Goal: Information Seeking & Learning: Learn about a topic

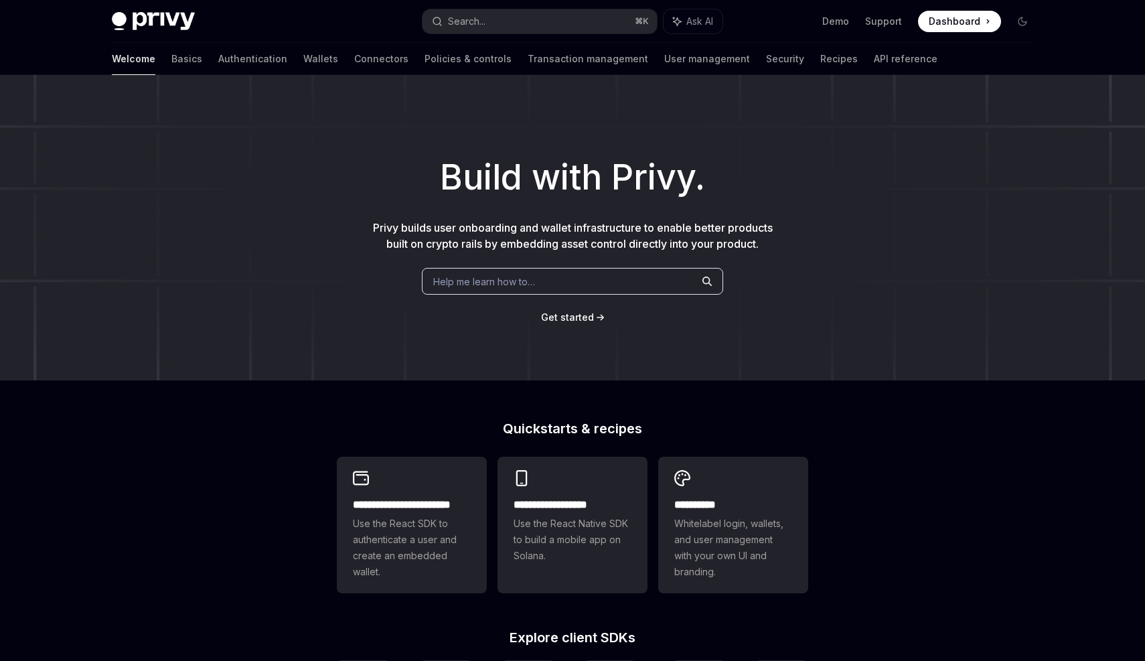
click at [507, 276] on span "Help me learn how to…" at bounding box center [484, 282] width 102 height 14
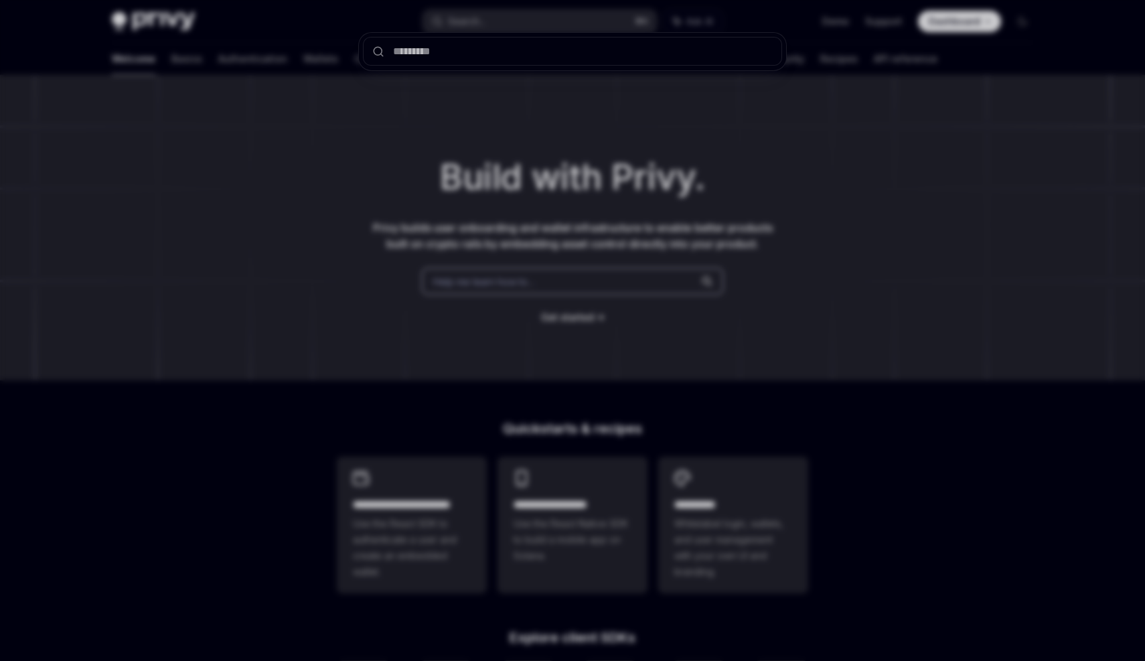
click at [518, 261] on div at bounding box center [572, 330] width 1145 height 661
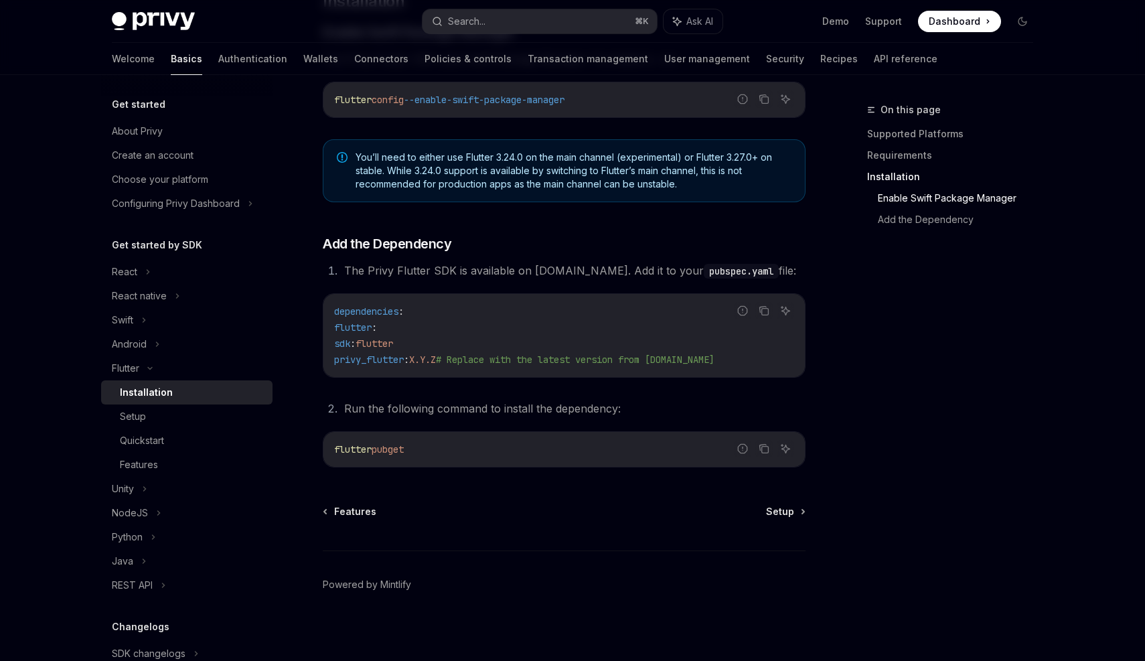
scroll to position [470, 0]
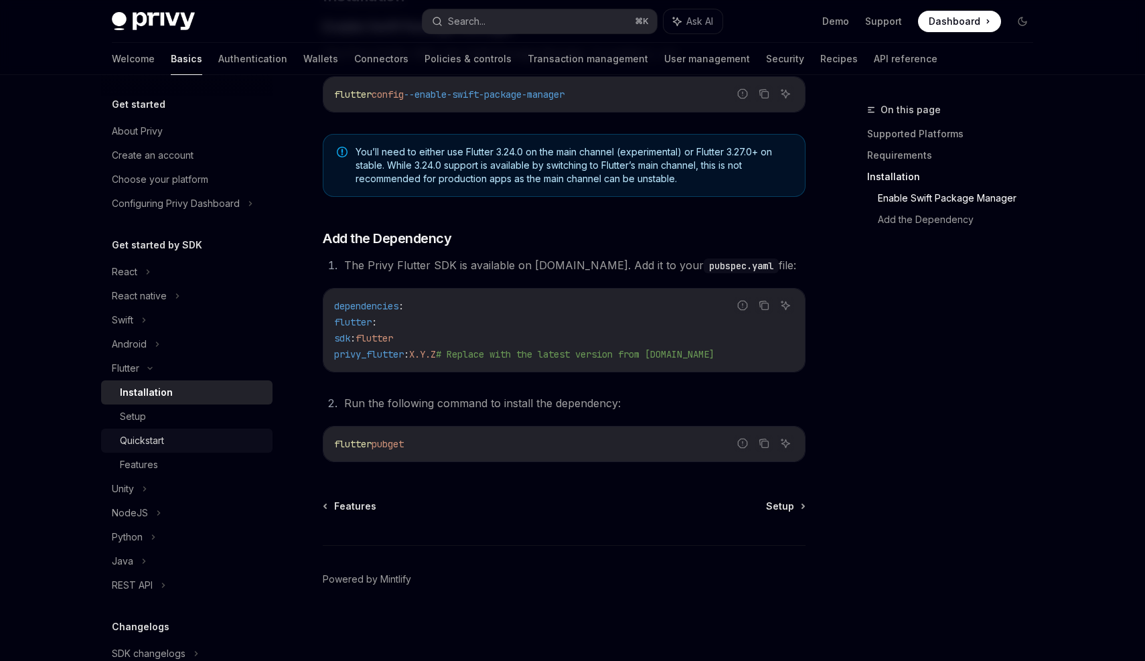
click at [183, 434] on div "Quickstart" at bounding box center [192, 441] width 145 height 16
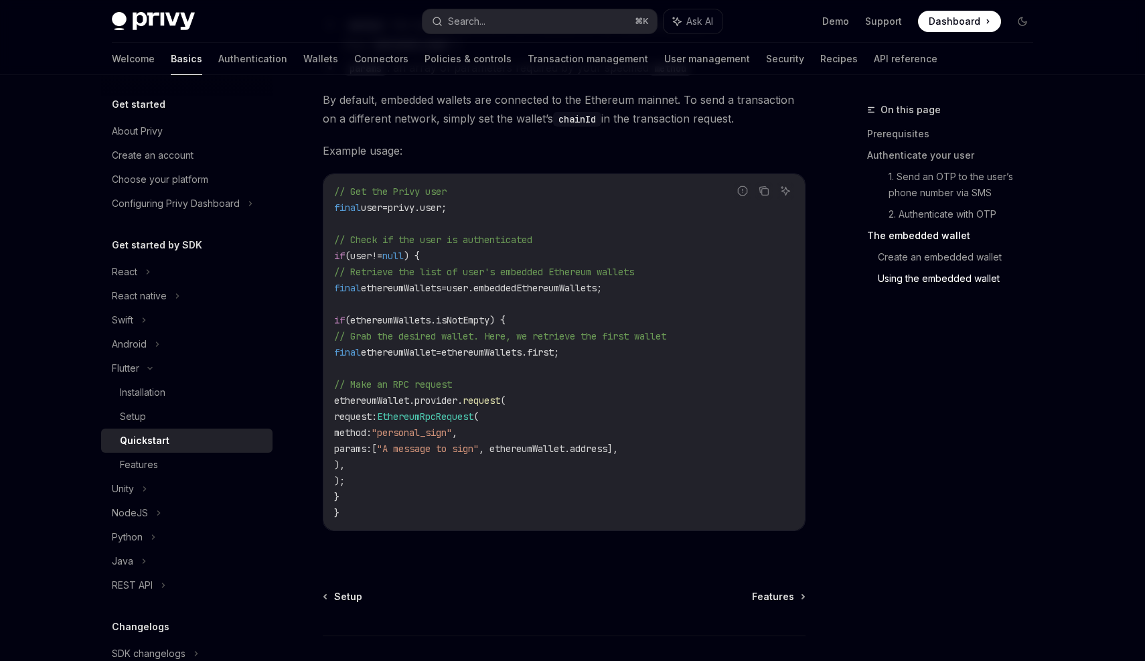
scroll to position [2452, 0]
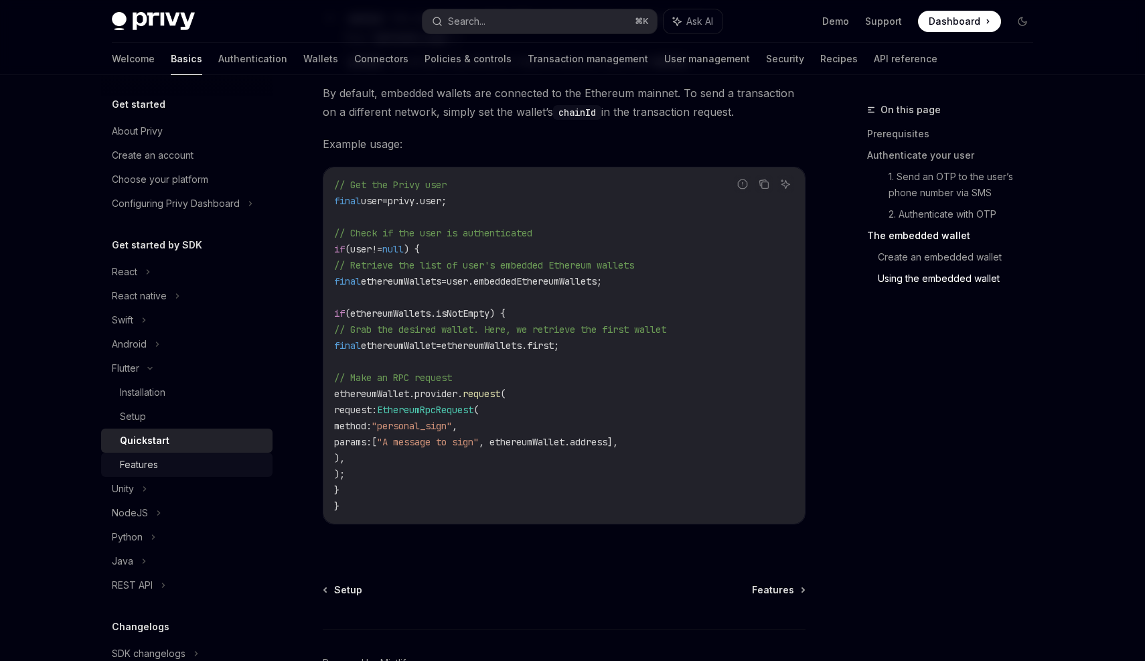
click at [214, 464] on div "Features" at bounding box center [192, 465] width 145 height 16
type textarea "*"
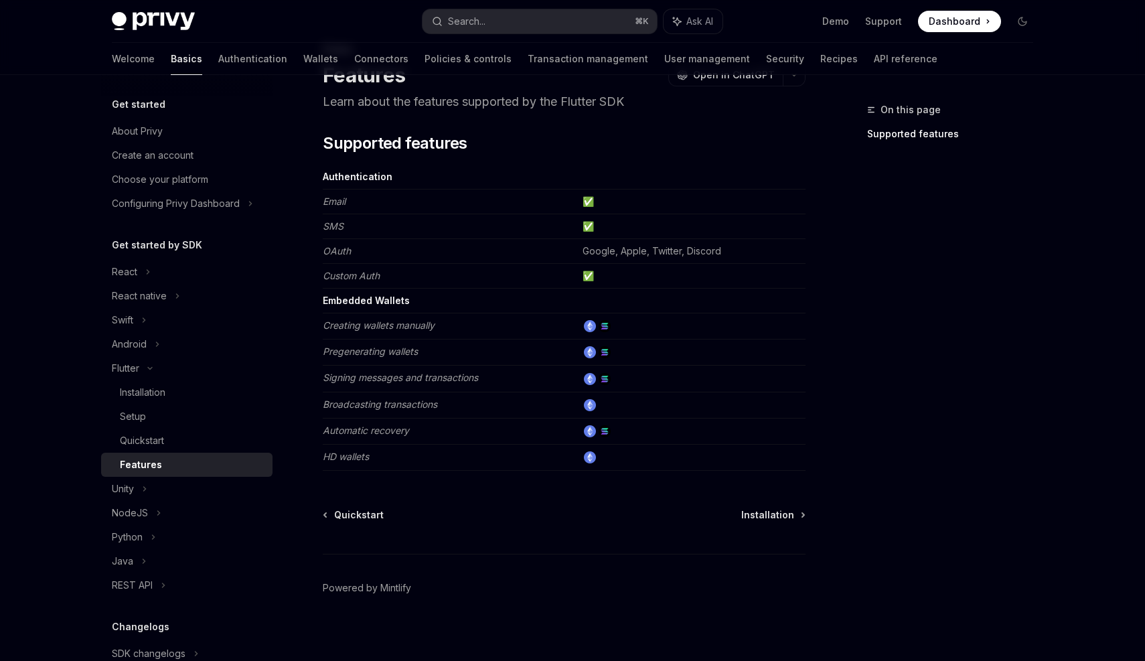
scroll to position [69, 0]
